Goal: Information Seeking & Learning: Learn about a topic

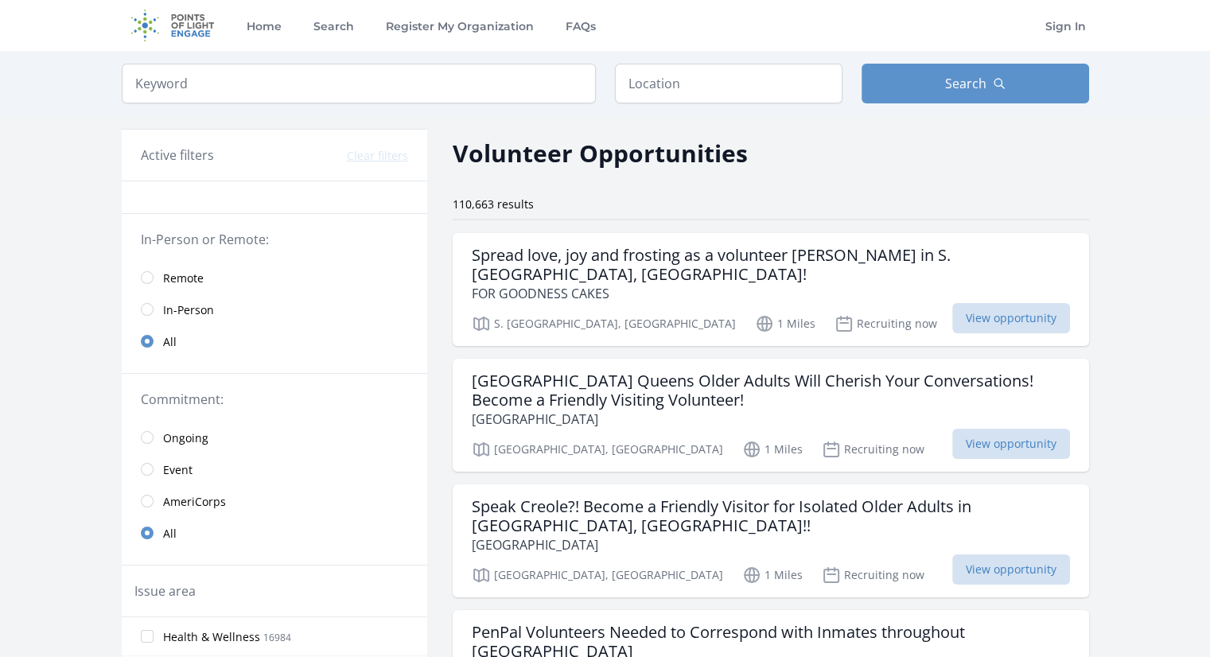
click at [184, 278] on span "Remote" at bounding box center [183, 278] width 41 height 16
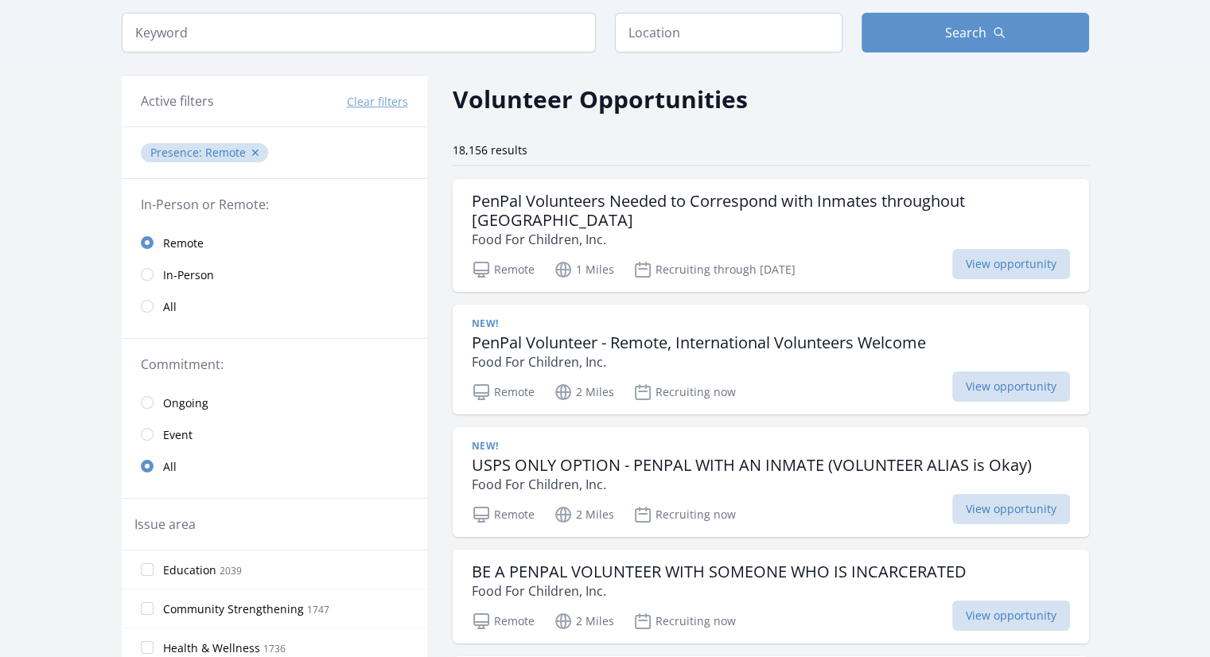
scroll to position [44, 0]
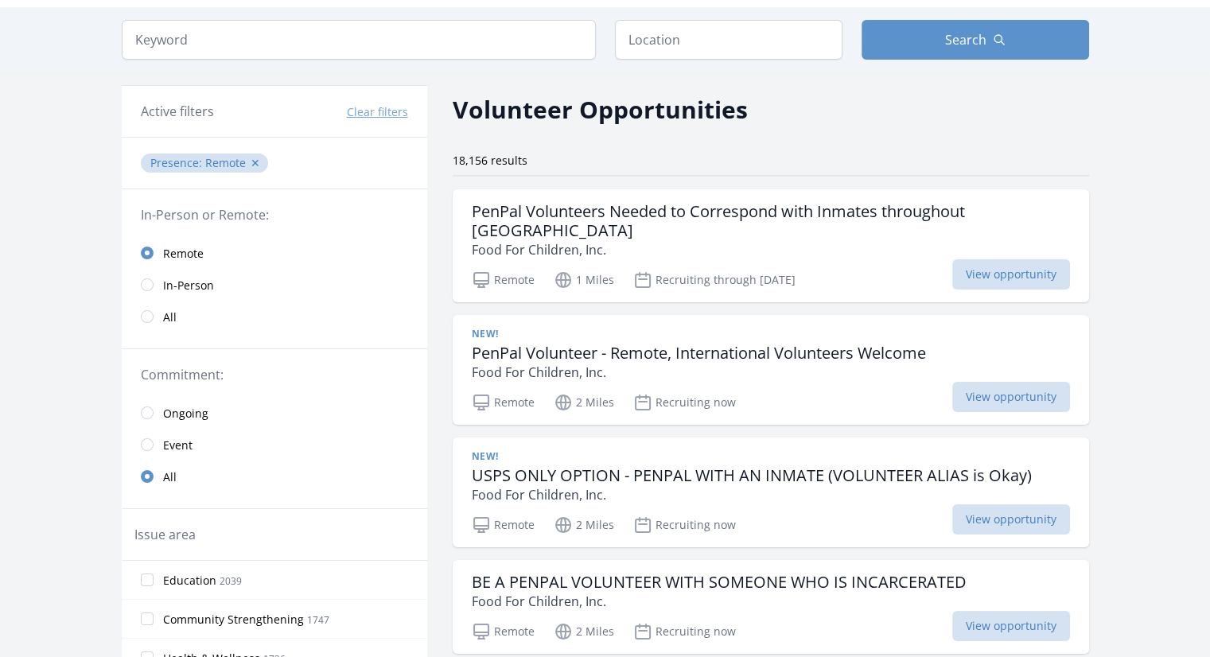
click at [197, 410] on span "Ongoing" at bounding box center [185, 414] width 45 height 16
click at [153, 445] on input "radio" at bounding box center [147, 444] width 13 height 13
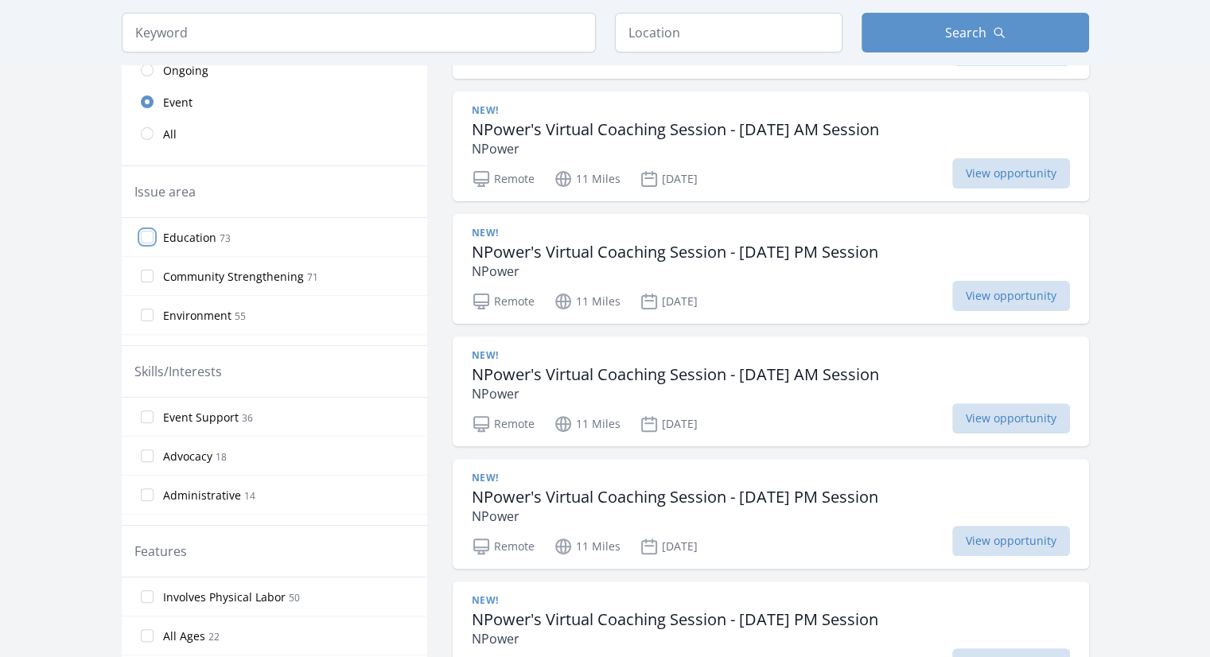
click at [147, 231] on input "Education 73" at bounding box center [147, 237] width 13 height 13
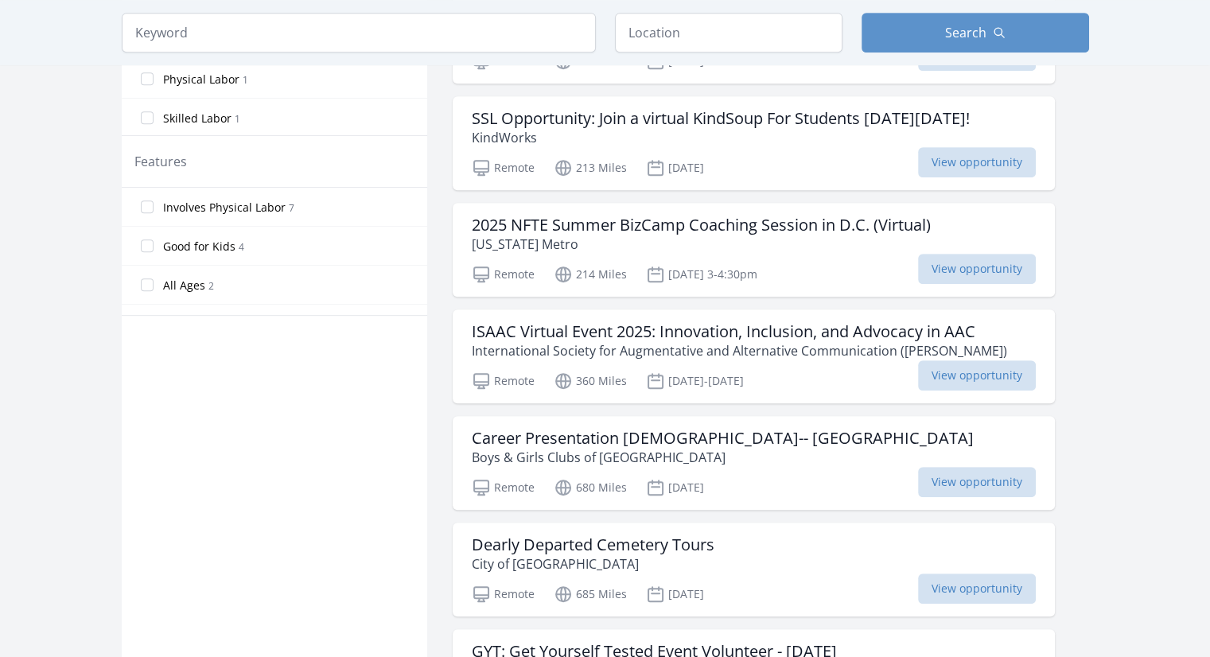
scroll to position [821, 0]
